Goal: Task Accomplishment & Management: Use online tool/utility

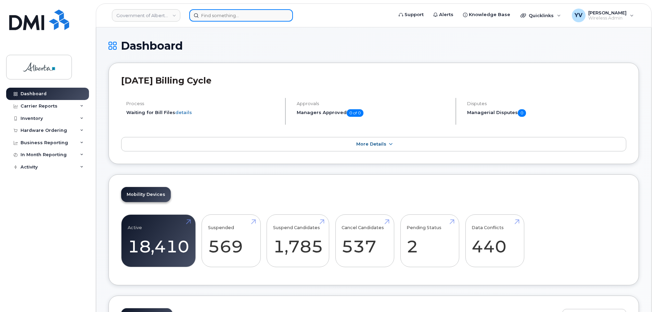
click at [205, 17] on input at bounding box center [241, 15] width 104 height 12
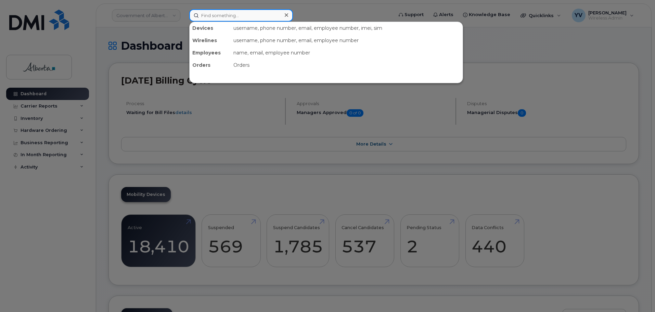
paste input "4038351175"
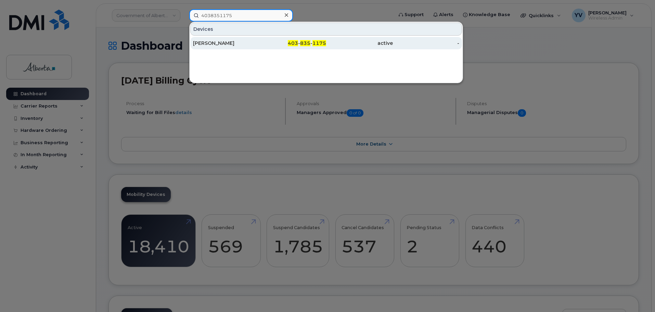
type input "4038351175"
click at [309, 42] on span "835" at bounding box center [305, 43] width 10 height 6
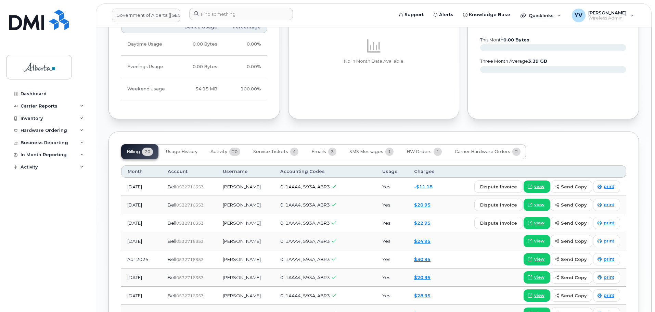
scroll to position [476, 0]
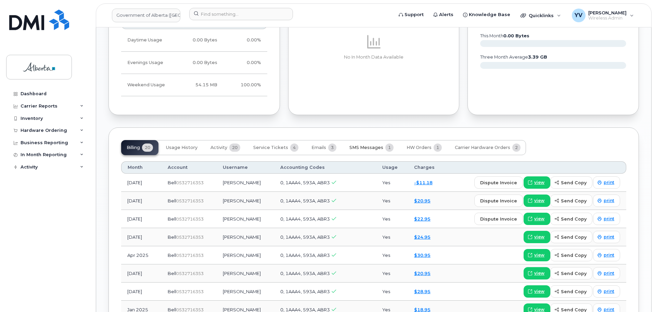
click at [363, 147] on span "SMS Messages" at bounding box center [366, 147] width 34 height 5
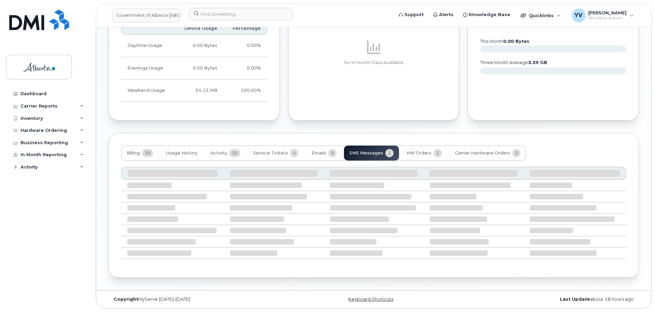
scroll to position [409, 0]
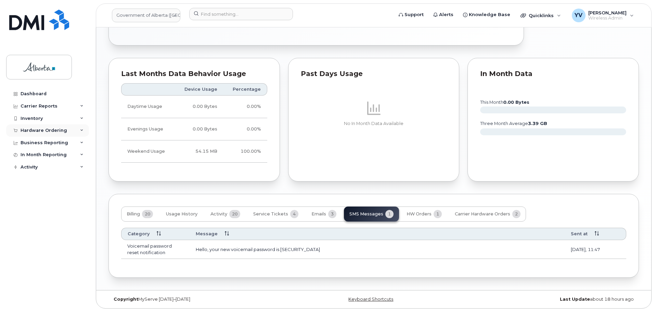
click at [35, 128] on div "Hardware Ordering" at bounding box center [44, 130] width 47 height 5
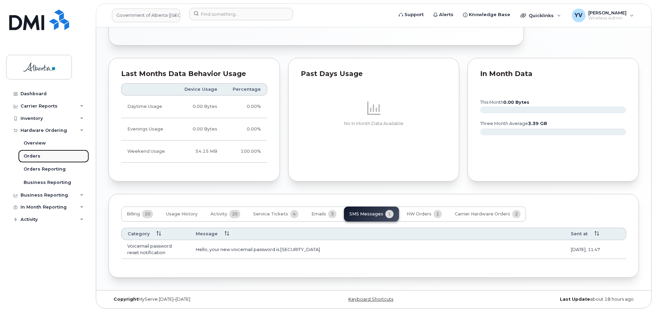
click at [34, 156] on div "Orders" at bounding box center [32, 156] width 17 height 6
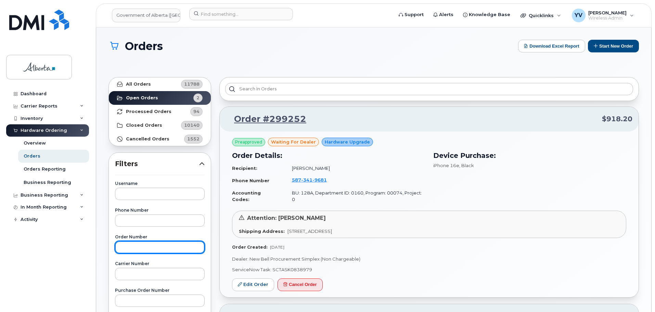
click at [135, 246] on input "text" at bounding box center [160, 247] width 90 height 12
type input "3008726"
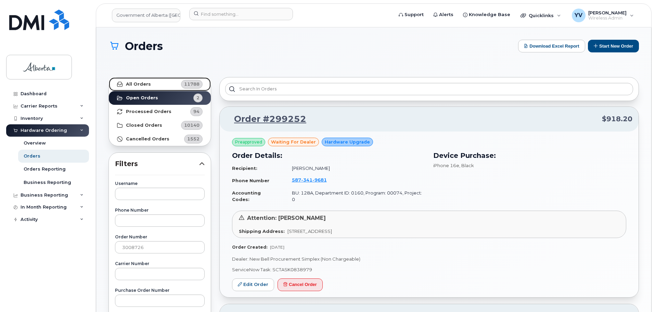
click at [131, 81] on strong "All Orders" at bounding box center [138, 83] width 25 height 5
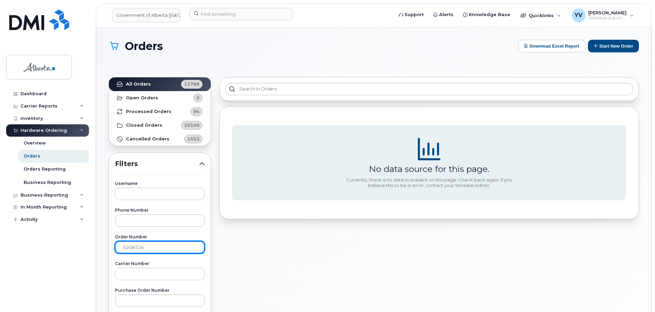
drag, startPoint x: 148, startPoint y: 246, endPoint x: 111, endPoint y: 246, distance: 37.3
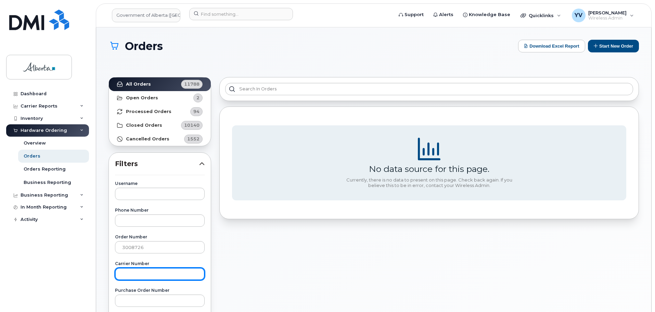
click at [130, 273] on input "text" at bounding box center [160, 274] width 90 height 12
paste input "3008726"
type input "3008726"
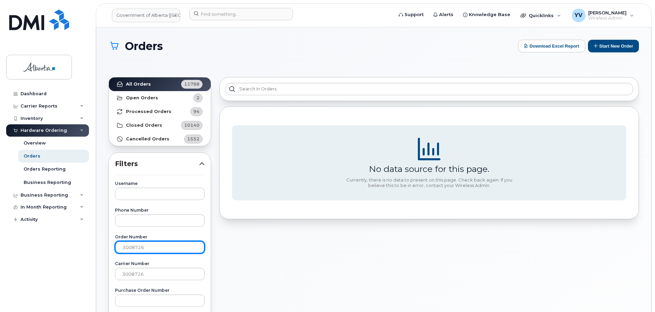
drag, startPoint x: 151, startPoint y: 246, endPoint x: 114, endPoint y: 245, distance: 37.0
click at [130, 82] on strong "All Orders" at bounding box center [138, 83] width 25 height 5
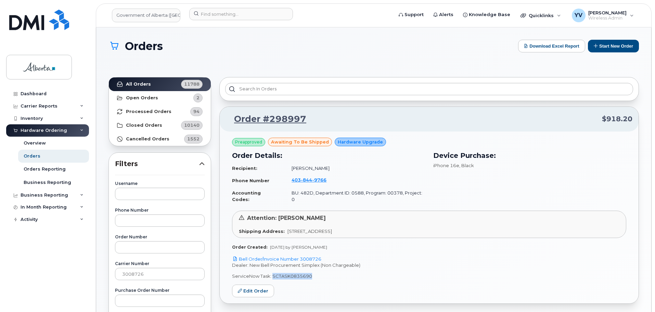
drag, startPoint x: 312, startPoint y: 269, endPoint x: 272, endPoint y: 269, distance: 39.3
click at [272, 273] on p "ServiceNow Task: SCTASK0835690" at bounding box center [429, 276] width 394 height 7
copy p "SCTASK0835690"
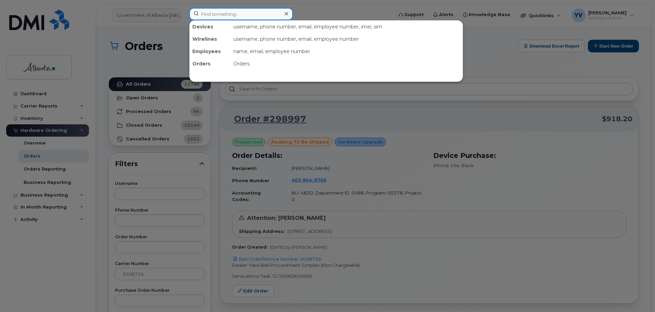
click at [210, 12] on input at bounding box center [241, 14] width 104 height 12
paste input "4038449766"
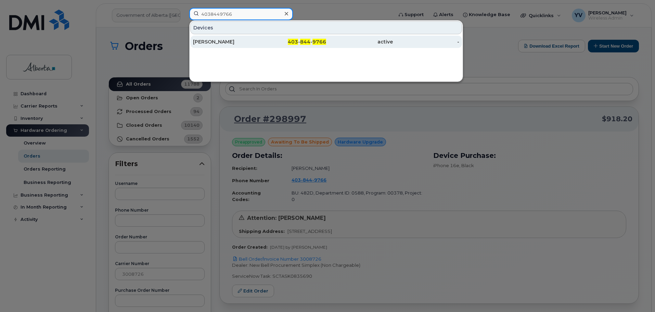
type input "4038449766"
click at [303, 41] on span "844" at bounding box center [305, 42] width 10 height 6
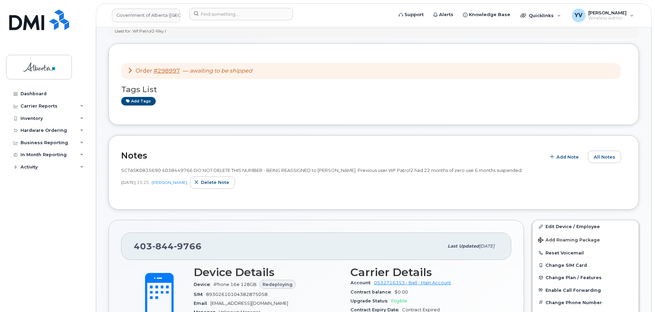
scroll to position [15, 0]
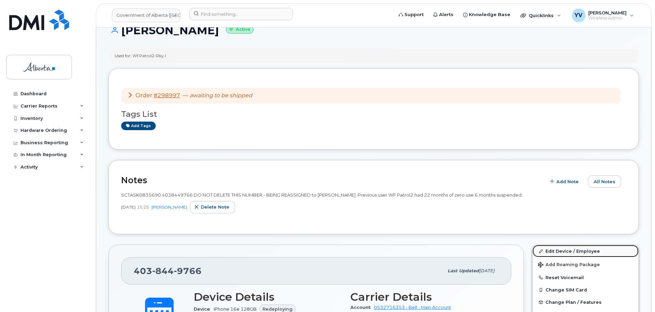
click at [561, 247] on link "Edit Device / Employee" at bounding box center [585, 251] width 106 height 12
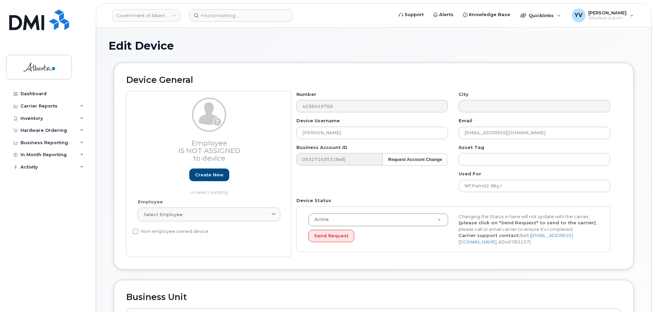
select select "4749742"
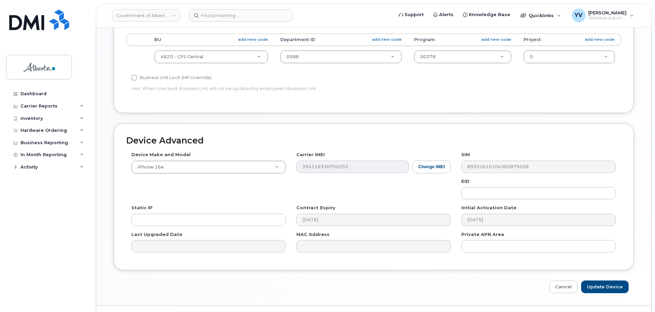
scroll to position [290, 0]
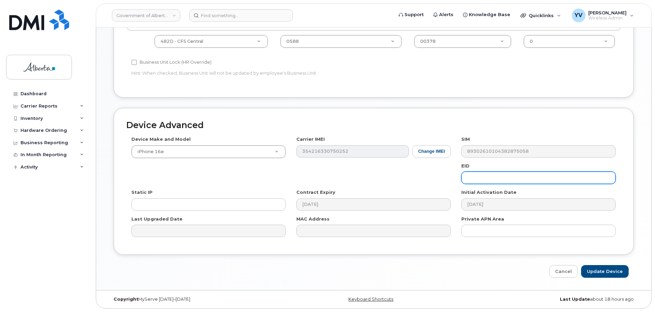
click at [480, 177] on input "text" at bounding box center [538, 177] width 154 height 12
paste input "89043052010008887025010582213876"
type input "89043052010008887025010582213876"
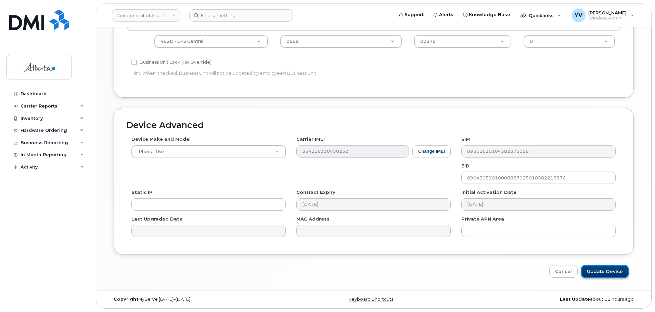
click at [600, 268] on input "Update Device" at bounding box center [605, 271] width 48 height 13
type input "Saving..."
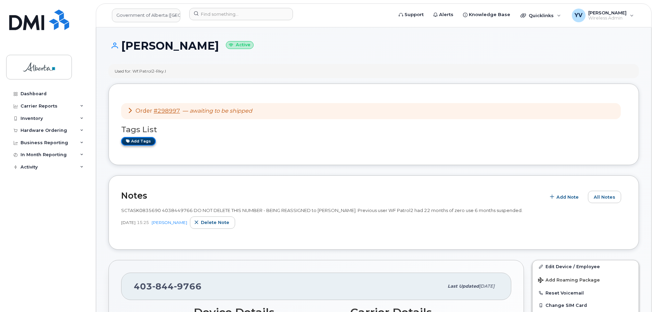
click at [142, 141] on link "Add tags" at bounding box center [138, 141] width 35 height 9
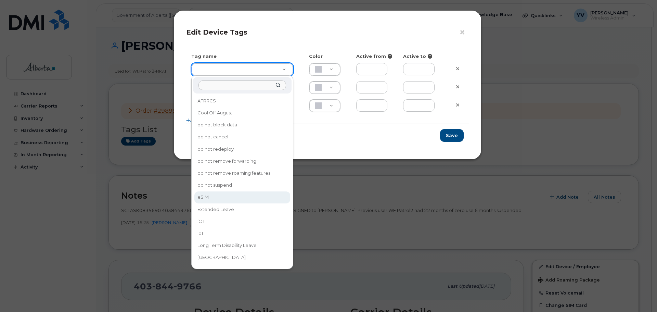
type input "eSIM"
type input "D6CDC1"
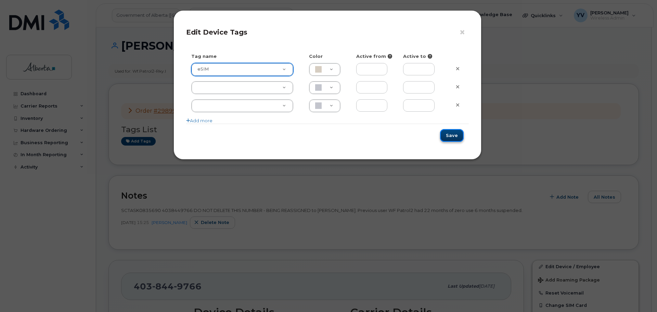
click at [457, 136] on button "Save" at bounding box center [452, 135] width 24 height 13
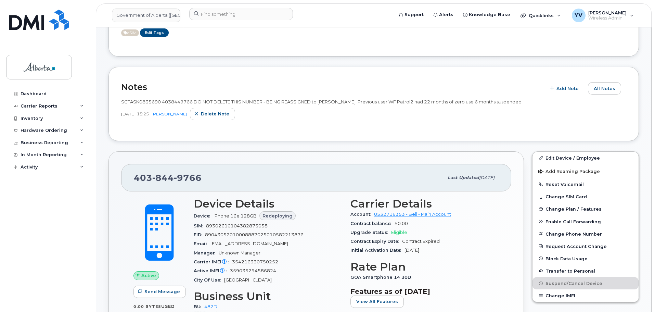
scroll to position [127, 0]
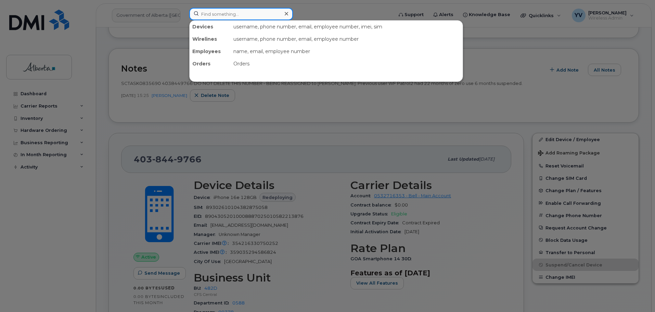
click at [205, 15] on input at bounding box center [241, 14] width 104 height 12
paste input "5873343691"
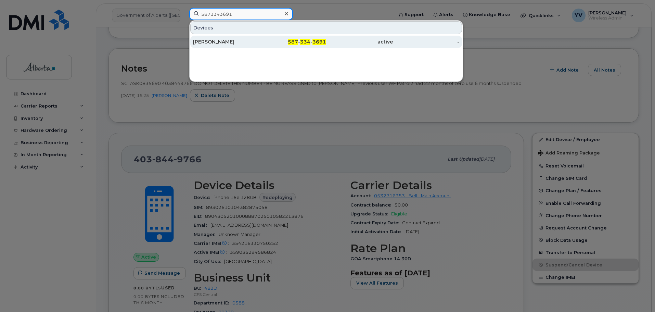
type input "5873343691"
click at [310, 41] on span "334" at bounding box center [305, 42] width 10 height 6
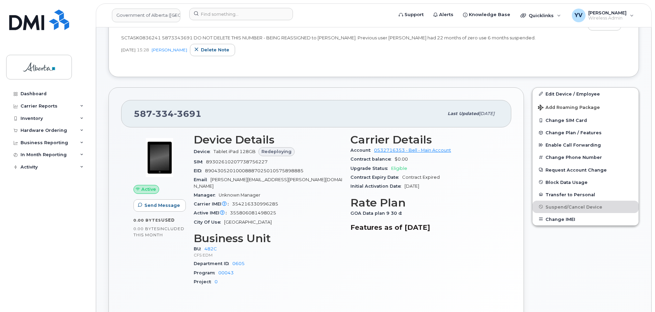
scroll to position [74, 0]
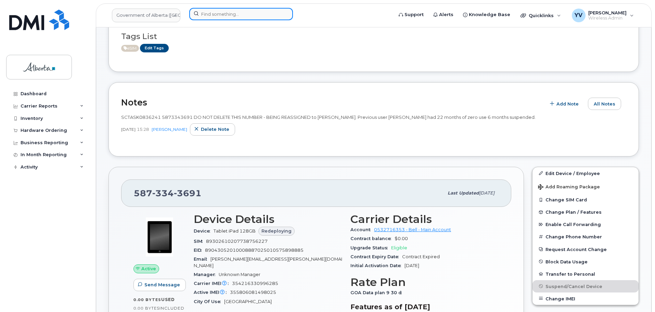
click at [212, 12] on input at bounding box center [241, 14] width 104 height 12
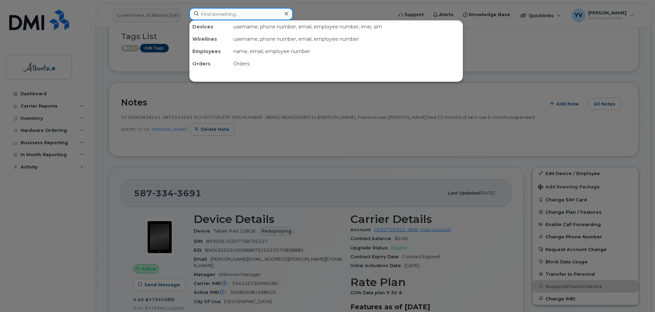
paste input "5879893507"
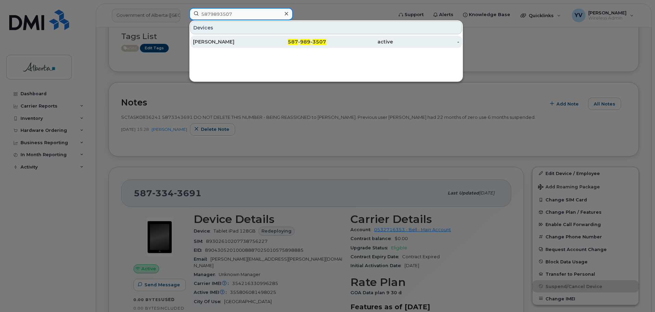
type input "5879893507"
click at [305, 40] on span "989" at bounding box center [305, 42] width 10 height 6
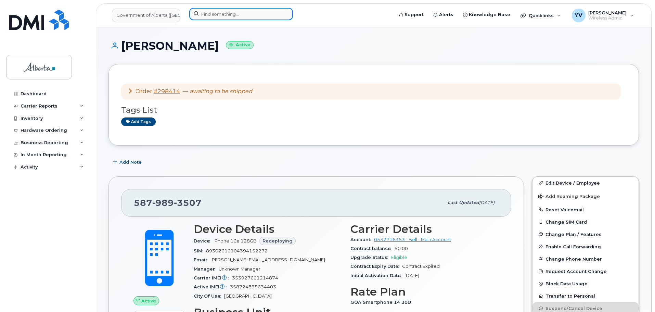
click at [207, 14] on input at bounding box center [241, 14] width 104 height 12
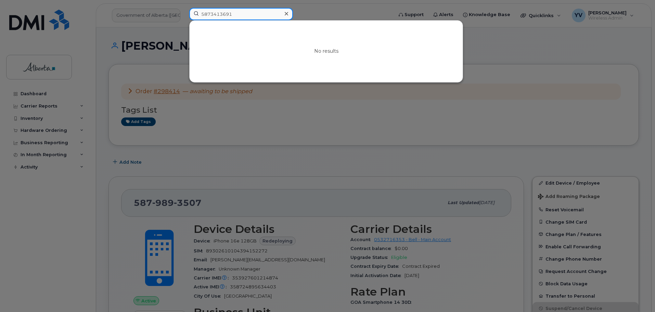
click at [201, 14] on input "5873413691" at bounding box center [241, 14] width 104 height 12
click at [238, 13] on input "5873413691" at bounding box center [241, 14] width 104 height 12
click at [343, 125] on div at bounding box center [327, 156] width 655 height 312
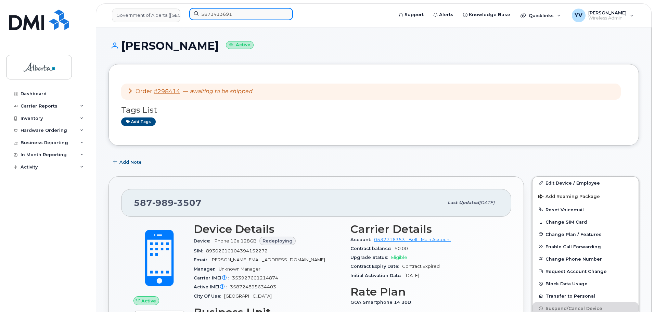
click at [233, 13] on input "5873413691" at bounding box center [241, 14] width 104 height 12
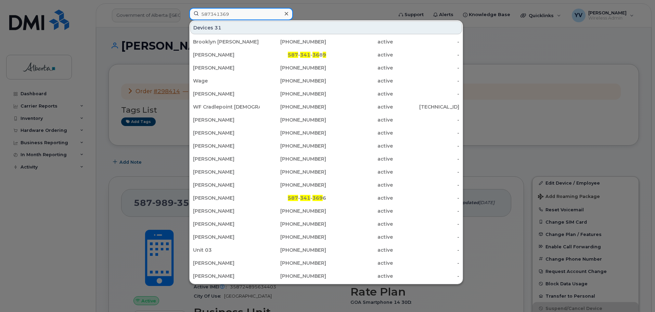
type input "5873413691"
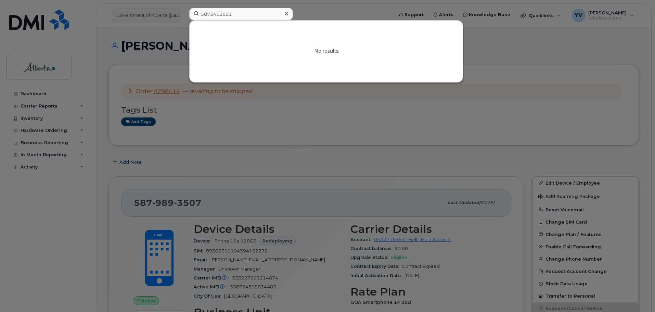
click at [288, 12] on div at bounding box center [286, 14] width 10 height 10
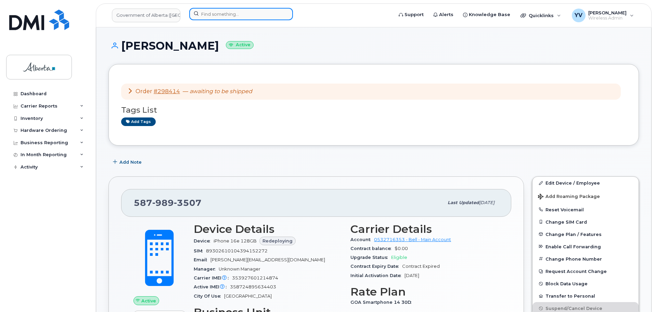
click at [210, 11] on input at bounding box center [241, 14] width 104 height 12
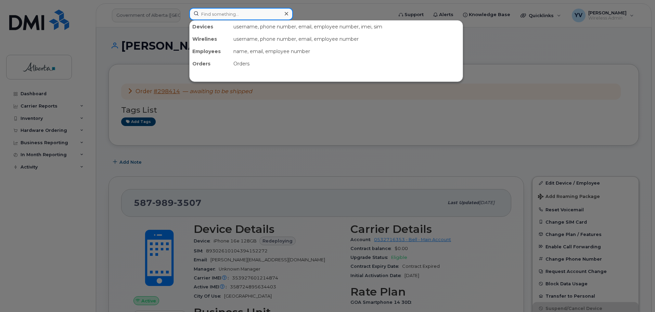
paste input "5873343691"
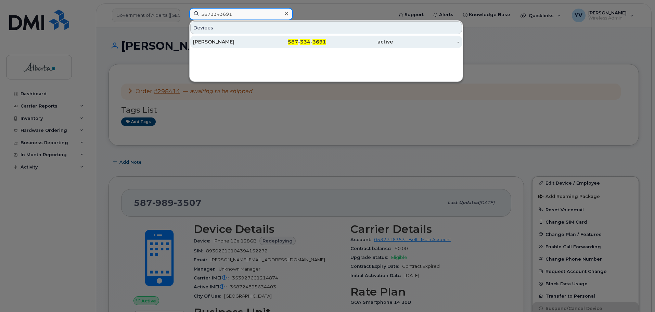
type input "5873343691"
click at [295, 40] on span "587" at bounding box center [293, 42] width 10 height 6
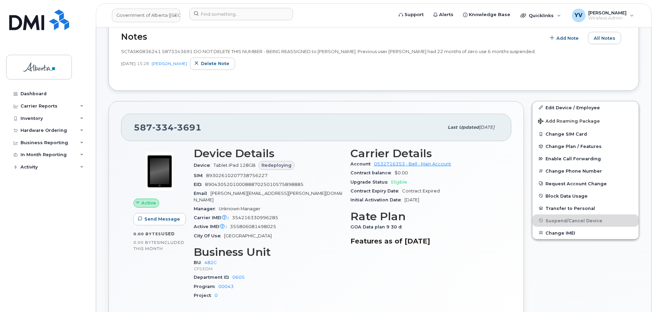
scroll to position [164, 0]
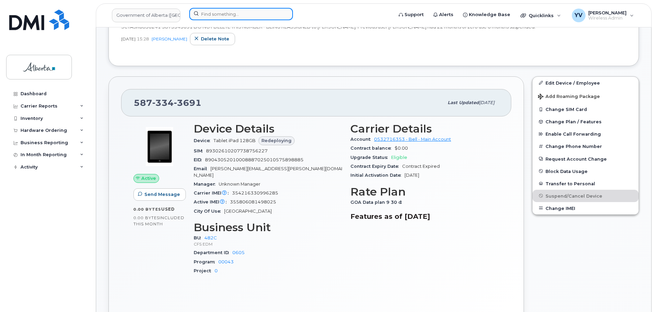
click at [209, 14] on input at bounding box center [241, 14] width 104 height 12
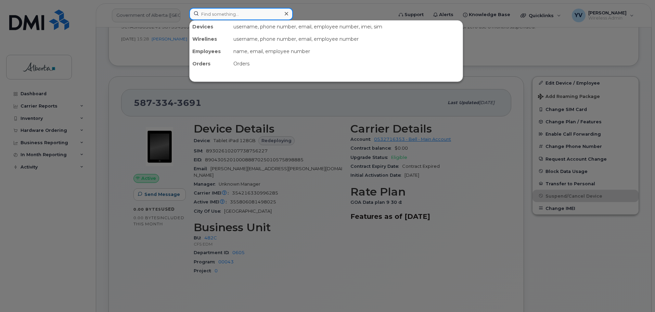
paste input "5873857152"
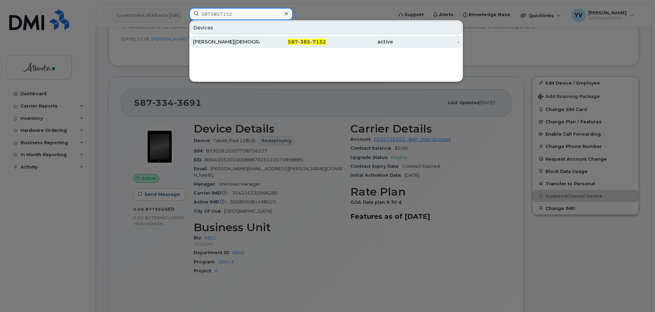
type input "5873857152"
click at [298, 42] on span "587" at bounding box center [293, 42] width 10 height 6
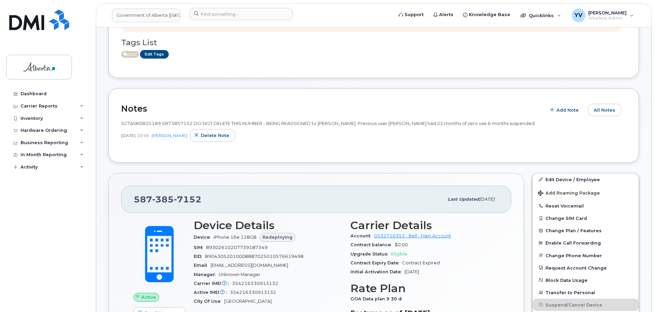
scroll to position [139, 0]
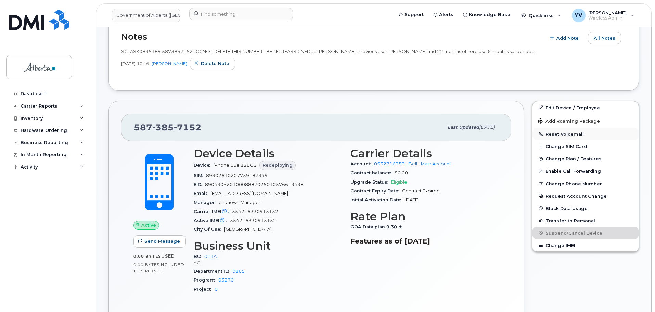
click at [561, 132] on button "Reset Voicemail" at bounding box center [585, 134] width 106 height 12
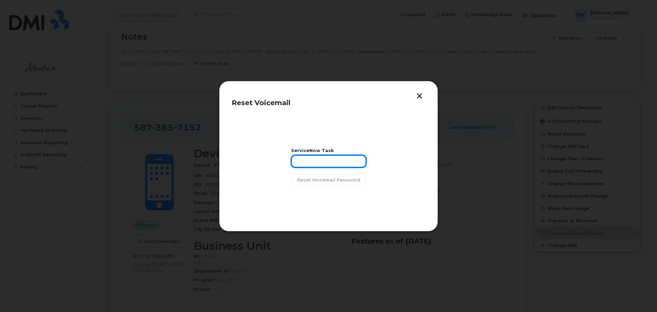
click at [310, 162] on input "text" at bounding box center [328, 161] width 75 height 12
paste input "SCTASK0835189"
type input "SCTASK0835189"
click at [323, 179] on span "Reset Voicemail Password" at bounding box center [328, 180] width 63 height 7
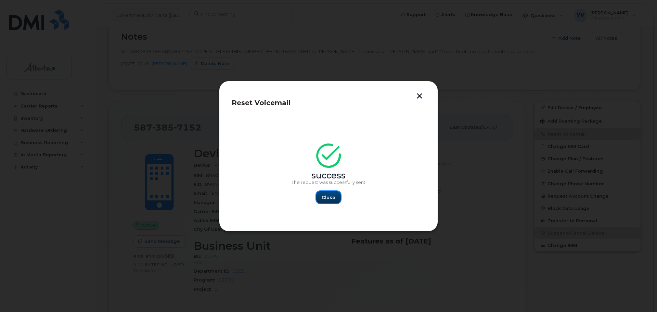
click at [328, 197] on span "Close" at bounding box center [329, 197] width 14 height 7
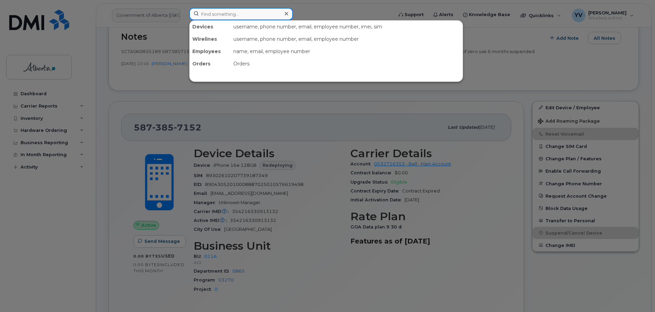
click at [207, 12] on input at bounding box center [241, 14] width 104 height 12
paste input "5873575505"
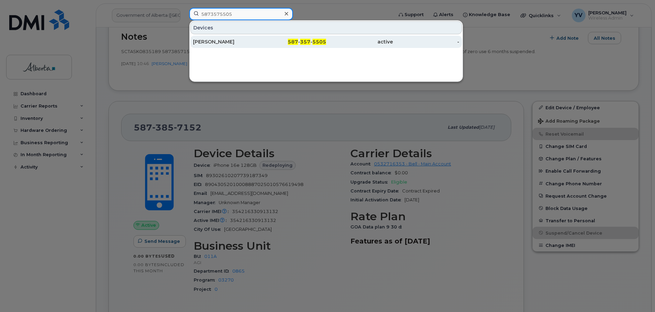
type input "5873575505"
click at [300, 39] on div "587 - 357 - 5505" at bounding box center [293, 41] width 67 height 7
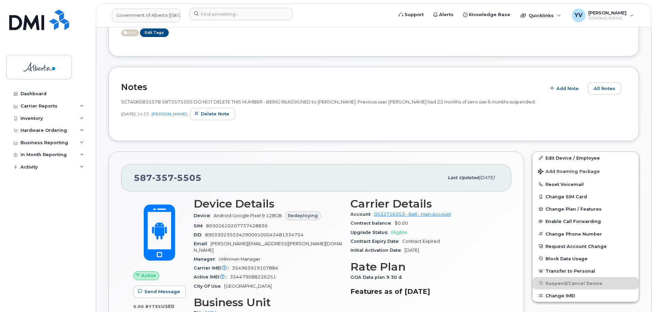
scroll to position [35, 0]
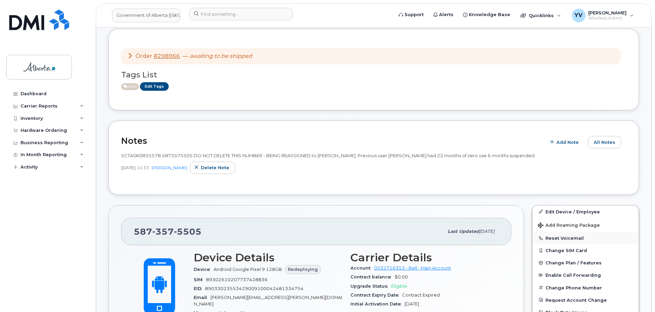
click at [559, 236] on button "Reset Voicemail" at bounding box center [585, 238] width 106 height 12
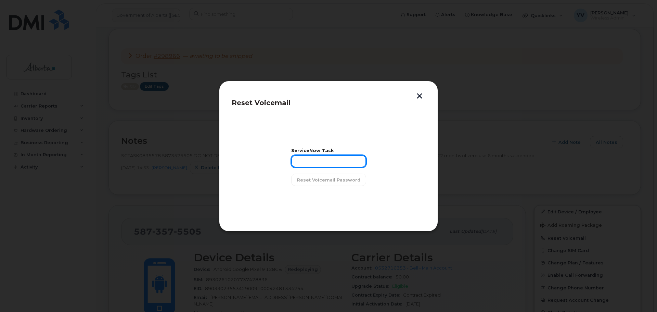
click at [308, 163] on input "text" at bounding box center [328, 161] width 75 height 12
paste input "SCTASK0835578"
type input "SCTASK0835578"
click at [326, 177] on span "Reset Voicemail Password" at bounding box center [328, 180] width 63 height 7
click at [326, 177] on div "ServiceNow Task SCTASK0835578 Reset Voicemail Password" at bounding box center [328, 166] width 75 height 37
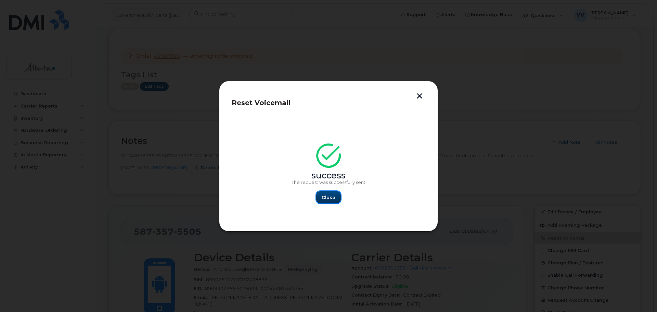
click at [324, 197] on span "Close" at bounding box center [329, 197] width 14 height 7
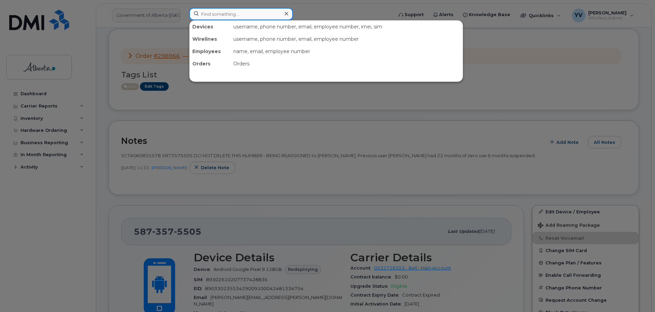
click at [205, 14] on input at bounding box center [241, 14] width 104 height 12
paste input "7802387440"
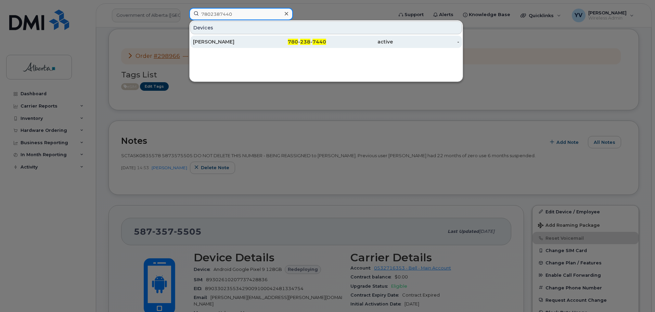
type input "7802387440"
click at [305, 39] on span "238" at bounding box center [305, 42] width 10 height 6
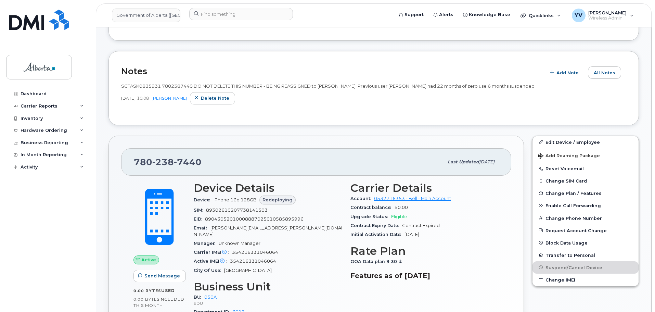
scroll to position [172, 0]
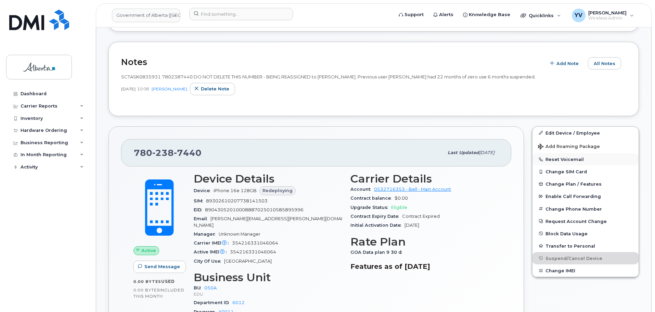
click at [560, 158] on button "Reset Voicemail" at bounding box center [585, 159] width 106 height 12
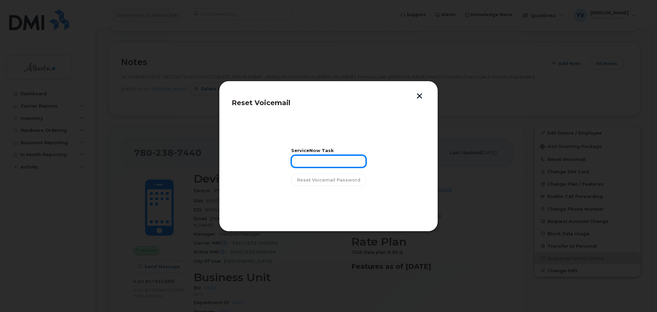
click at [311, 160] on input "text" at bounding box center [328, 161] width 75 height 12
paste input "SCTASK0835931"
type input "SCTASK0835931"
click at [312, 179] on span "Reset Voicemail Password" at bounding box center [328, 180] width 63 height 7
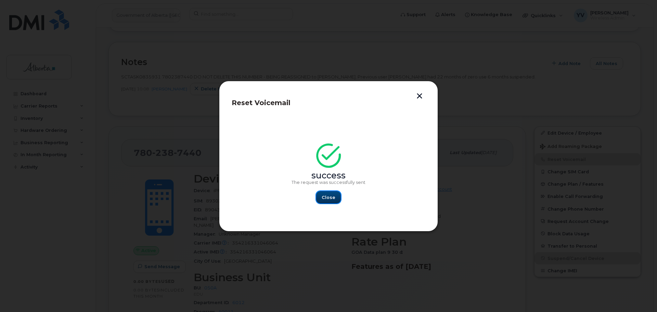
click at [327, 198] on span "Close" at bounding box center [329, 197] width 14 height 7
